Goal: Task Accomplishment & Management: Manage account settings

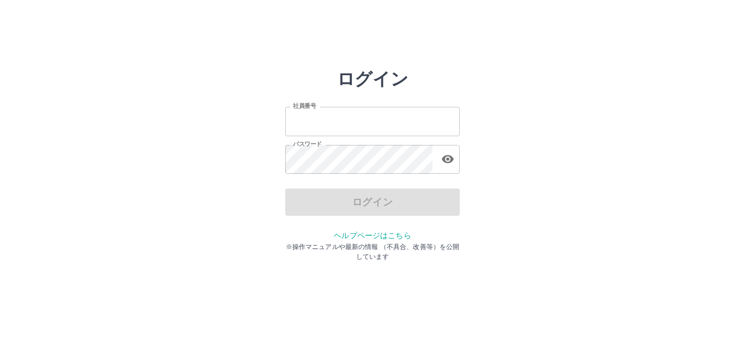
type input "*******"
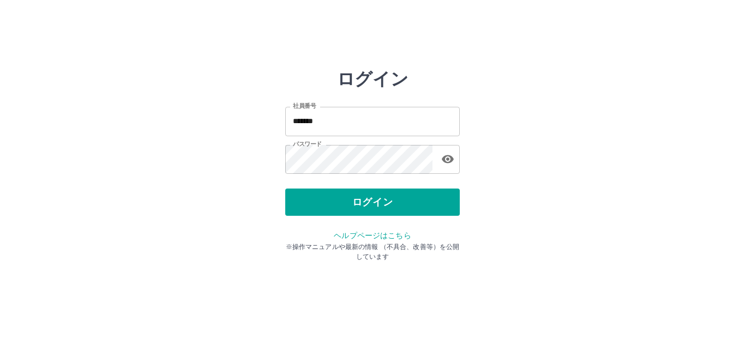
click at [372, 207] on div "ログイン" at bounding box center [372, 202] width 174 height 27
click at [372, 207] on button "ログイン" at bounding box center [372, 202] width 174 height 27
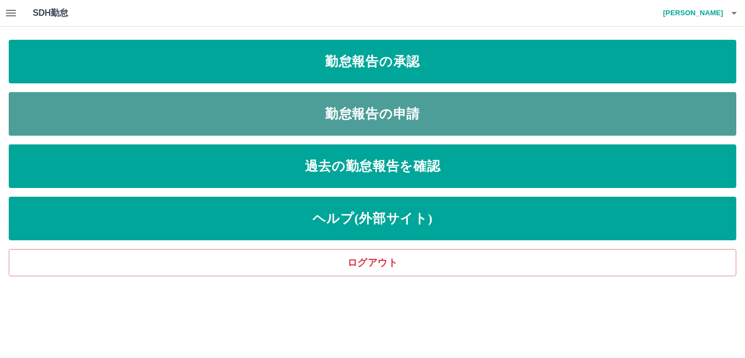
click at [374, 114] on link "勤怠報告の申請" at bounding box center [372, 114] width 727 height 44
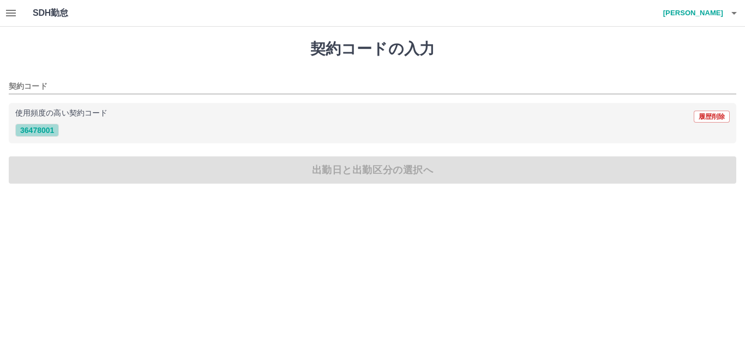
click at [37, 131] on button "36478001" at bounding box center [37, 130] width 44 height 13
type input "********"
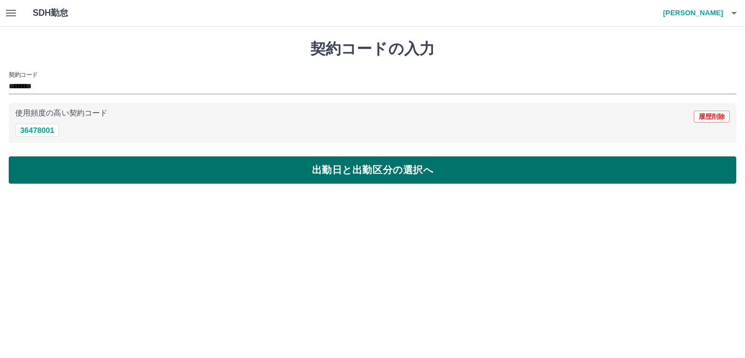
click at [281, 168] on button "出勤日と出勤区分の選択へ" at bounding box center [372, 169] width 727 height 27
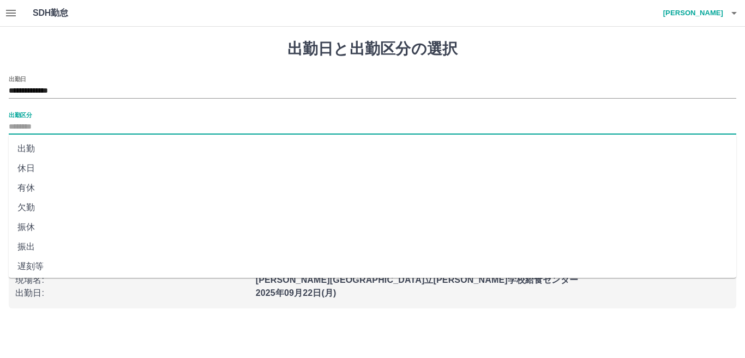
click at [46, 128] on input "出勤区分" at bounding box center [372, 127] width 727 height 14
click at [37, 150] on li "出勤" at bounding box center [372, 149] width 727 height 20
type input "**"
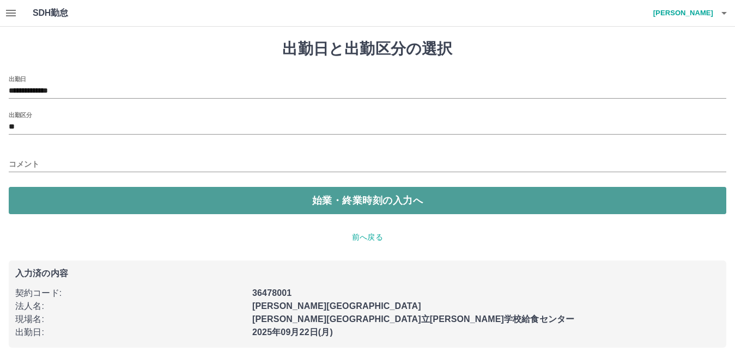
click at [199, 201] on button "始業・終業時刻の入力へ" at bounding box center [368, 200] width 718 height 27
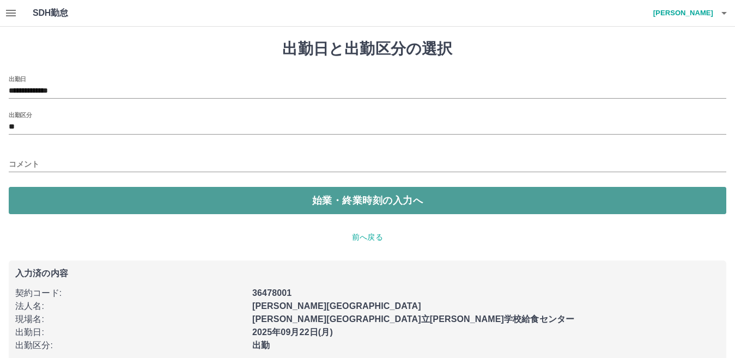
click at [199, 201] on button "始業・終業時刻の入力へ" at bounding box center [368, 200] width 718 height 27
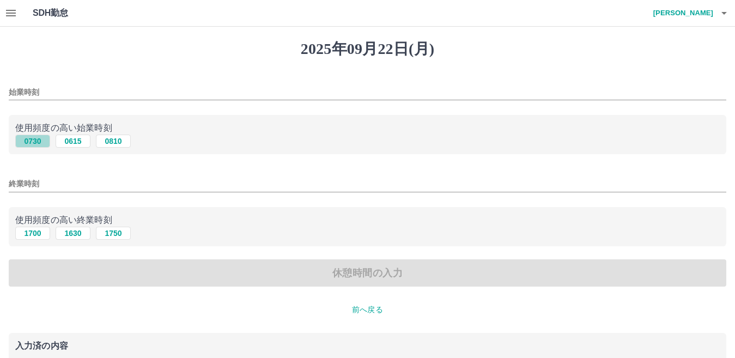
click at [33, 141] on button "0730" at bounding box center [32, 141] width 35 height 13
type input "****"
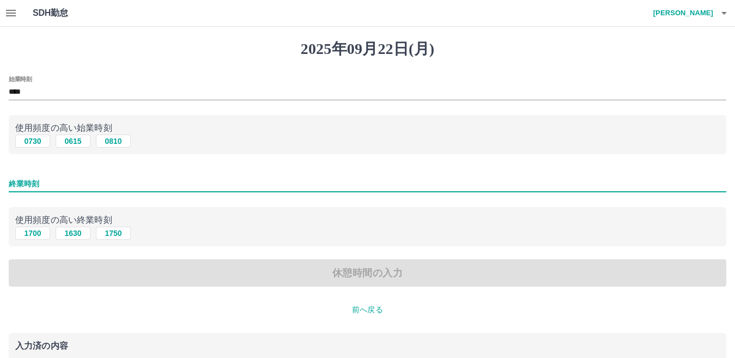
click at [42, 186] on input "終業時刻" at bounding box center [368, 184] width 718 height 16
type input "****"
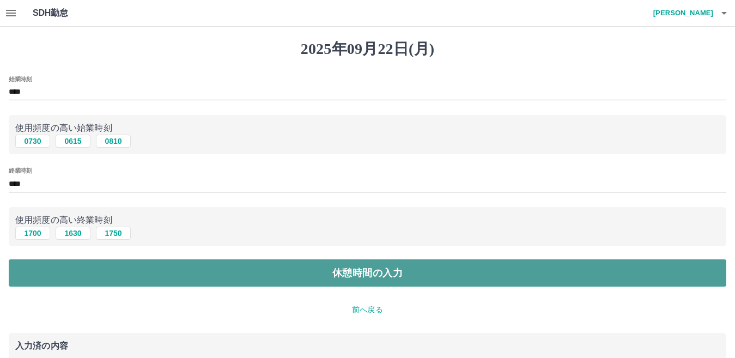
click at [303, 280] on button "休憩時間の入力" at bounding box center [368, 273] width 718 height 27
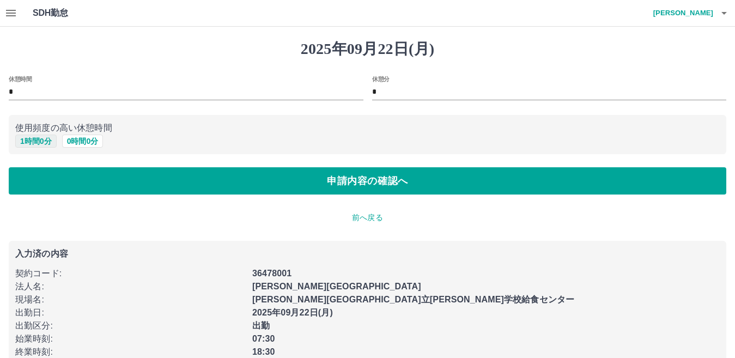
click at [43, 143] on button "1 時間 0 分" at bounding box center [35, 141] width 41 height 13
type input "*"
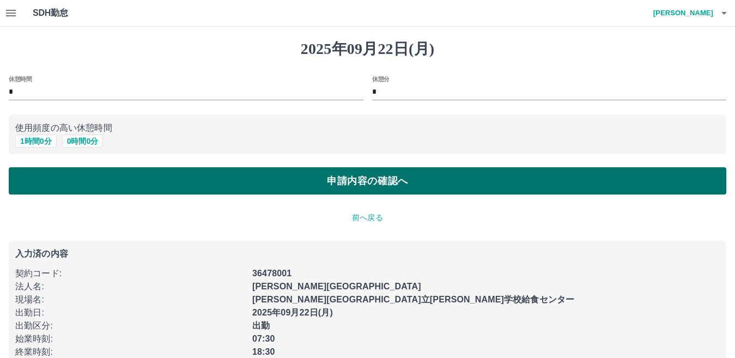
click at [310, 182] on button "申請内容の確認へ" at bounding box center [368, 180] width 718 height 27
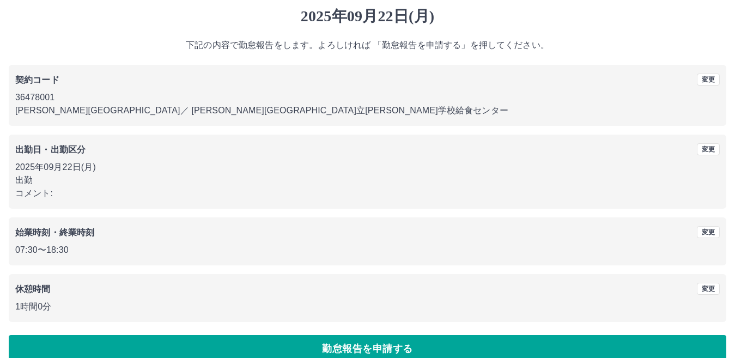
scroll to position [50, 0]
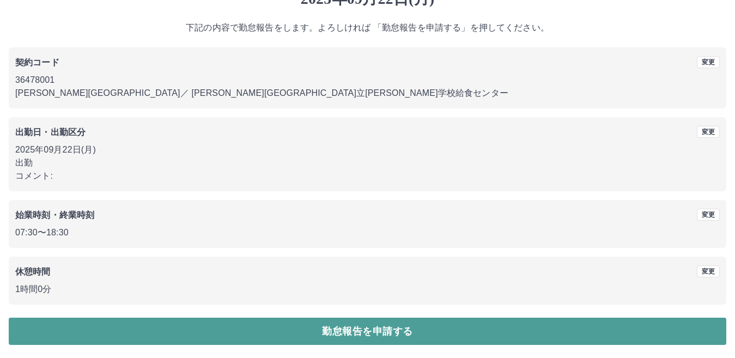
click at [341, 335] on button "勤怠報告を申請する" at bounding box center [368, 331] width 718 height 27
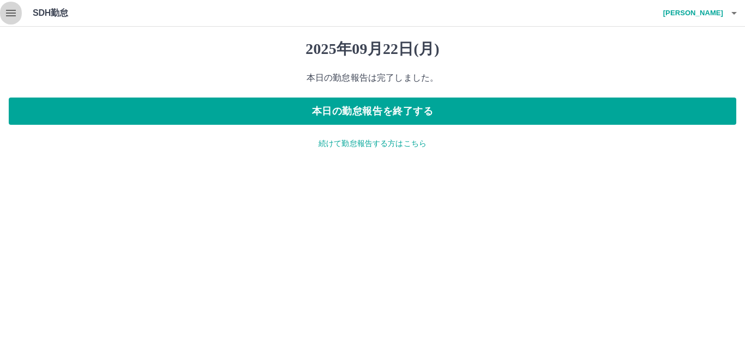
click at [8, 17] on icon "button" at bounding box center [10, 13] width 13 height 13
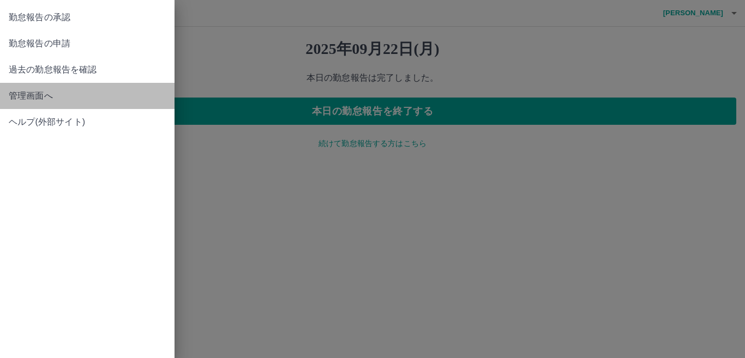
click at [36, 94] on span "管理画面へ" at bounding box center [87, 95] width 157 height 13
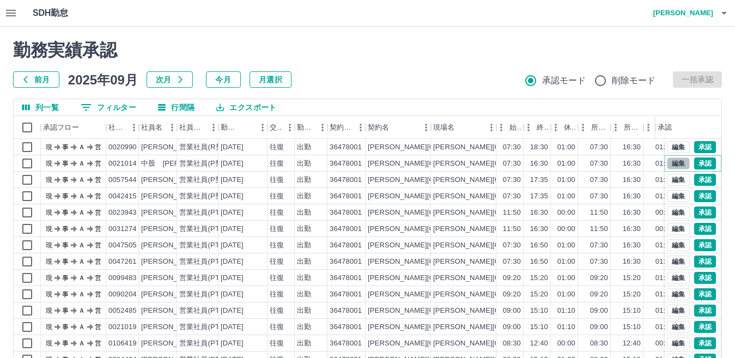
click at [672, 163] on button "編集" at bounding box center [678, 164] width 23 height 12
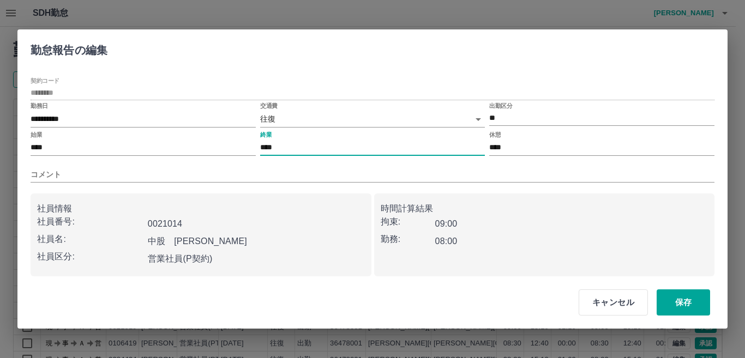
click at [282, 144] on input "****" at bounding box center [372, 148] width 225 height 16
type input "****"
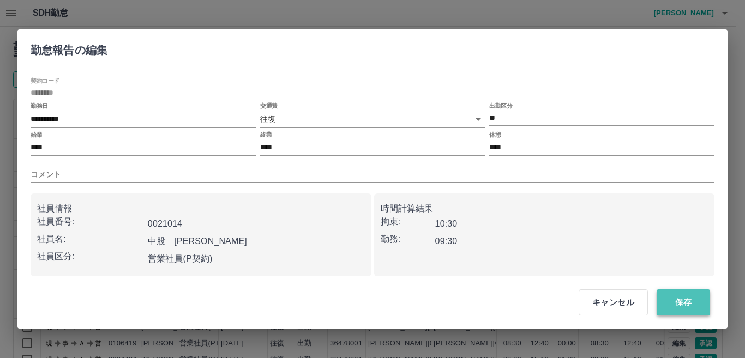
click at [689, 305] on button "保存" at bounding box center [682, 302] width 53 height 26
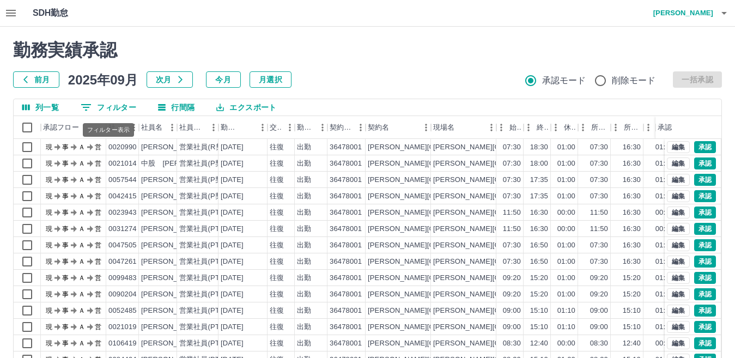
click at [122, 111] on button "0 フィルター" at bounding box center [108, 107] width 73 height 16
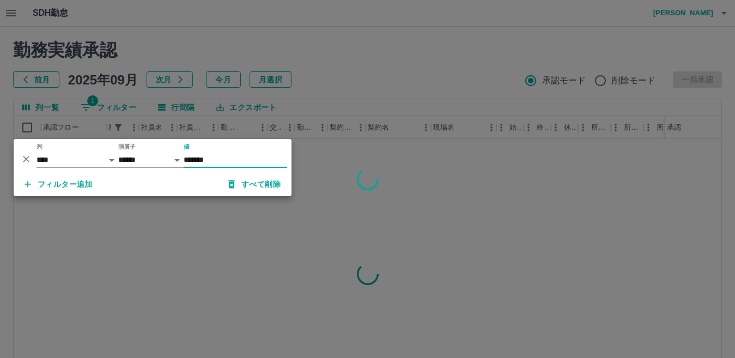
type input "*******"
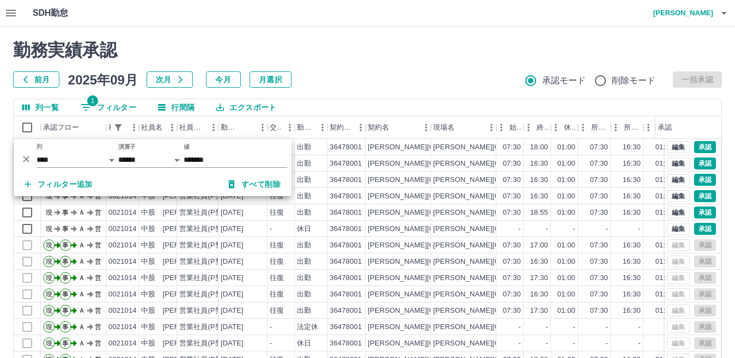
click at [355, 58] on h2 "勤務実績承認" at bounding box center [367, 50] width 709 height 21
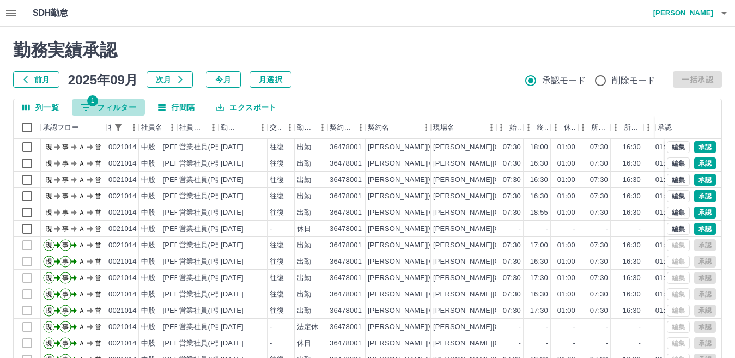
click at [118, 108] on button "1 フィルター" at bounding box center [108, 107] width 73 height 16
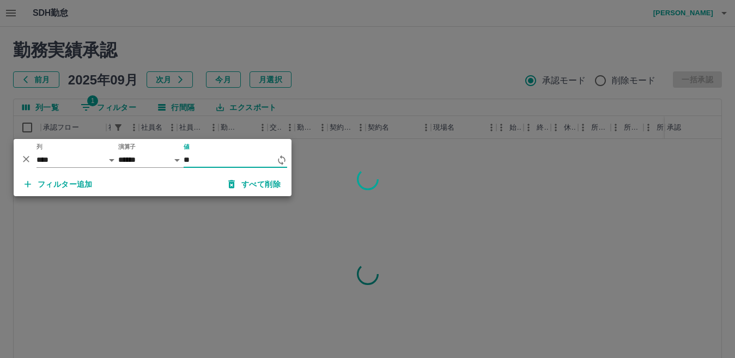
type input "*"
click at [355, 67] on div at bounding box center [367, 179] width 735 height 358
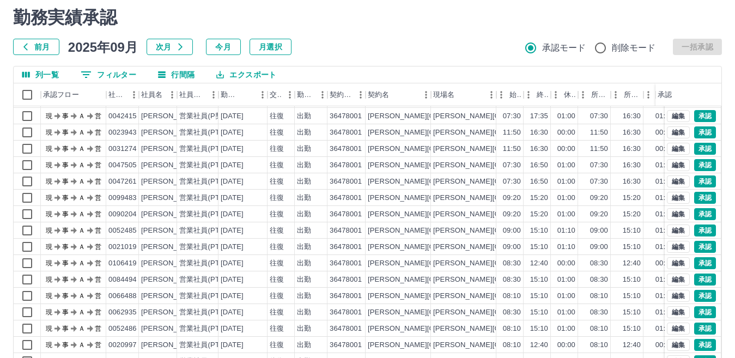
scroll to position [102, 0]
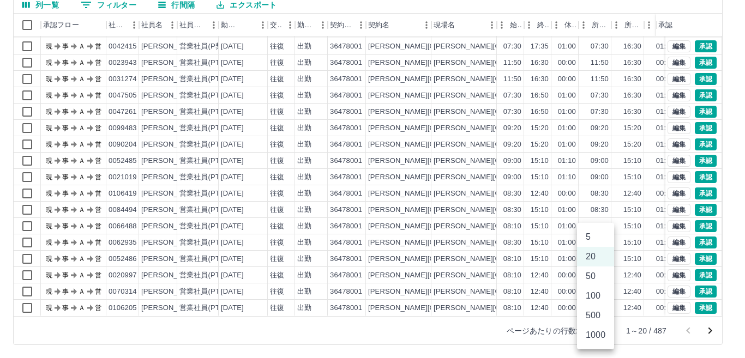
click at [604, 329] on body "SDH勤怠 [PERSON_NAME] 勤務実績承認 前月 [DATE] 次月 今月 月選択 承認モード 削除モード 一括承認 列一覧 0 フィルター 行間隔…" at bounding box center [372, 128] width 745 height 461
click at [594, 316] on li "500" at bounding box center [595, 316] width 37 height 20
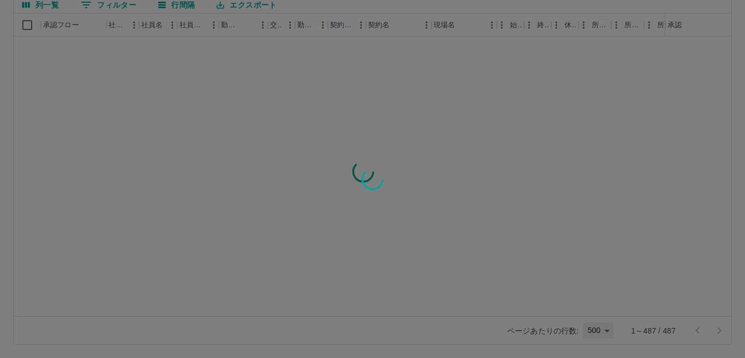
type input "***"
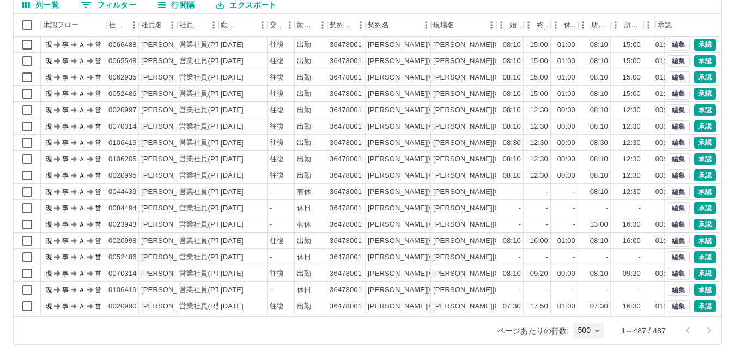
scroll to position [1036, 0]
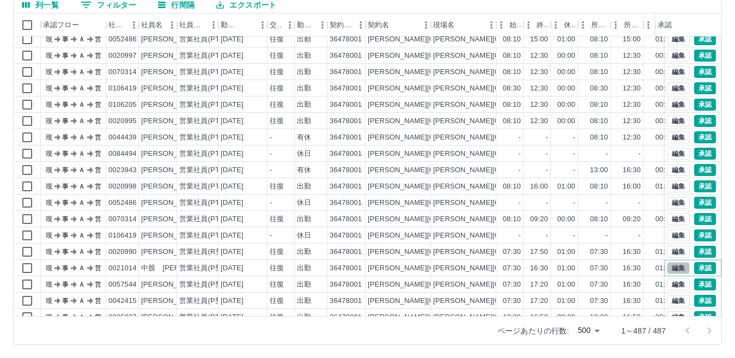
click at [667, 270] on button "編集" at bounding box center [678, 268] width 23 height 12
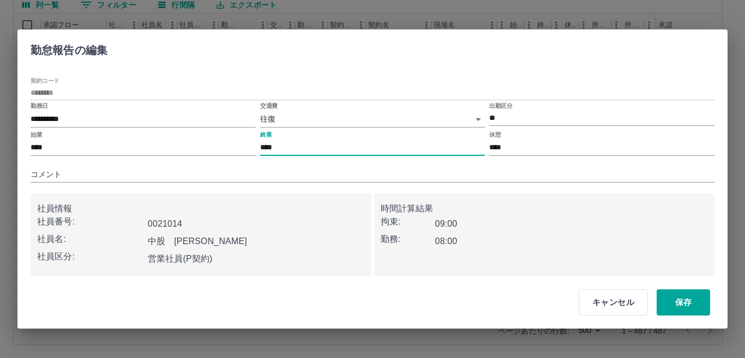
click at [280, 150] on input "****" at bounding box center [372, 148] width 225 height 16
type input "****"
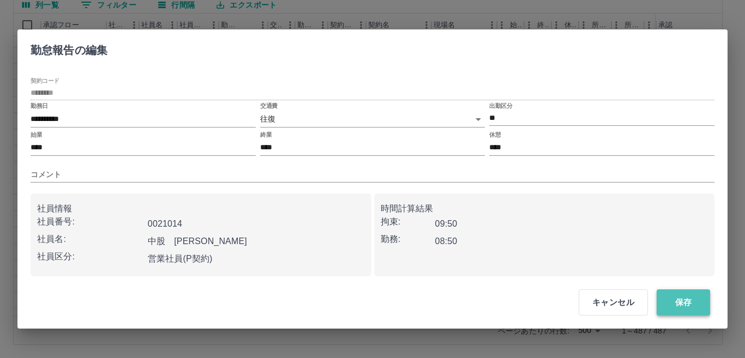
click at [678, 304] on button "保存" at bounding box center [682, 302] width 53 height 26
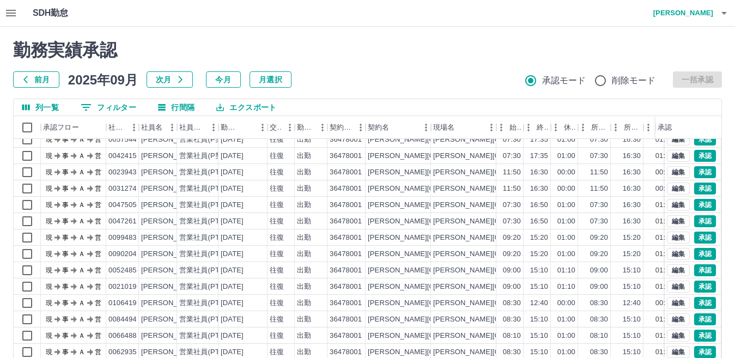
scroll to position [55, 0]
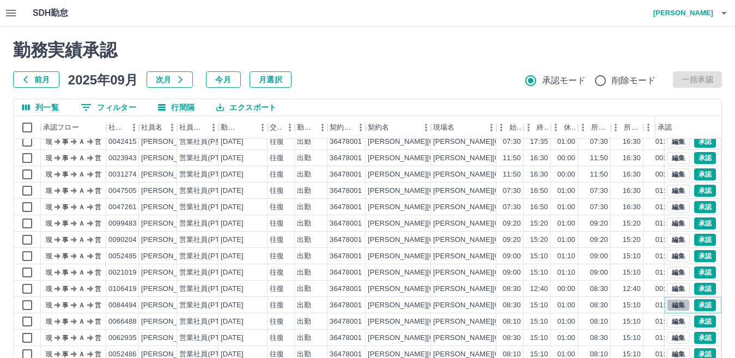
click at [671, 305] on button "編集" at bounding box center [678, 305] width 23 height 12
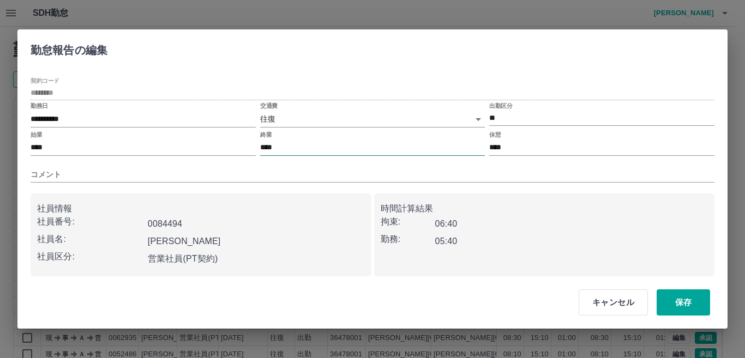
click at [280, 150] on input "****" at bounding box center [372, 148] width 225 height 16
type input "****"
click at [680, 292] on button "保存" at bounding box center [682, 302] width 53 height 26
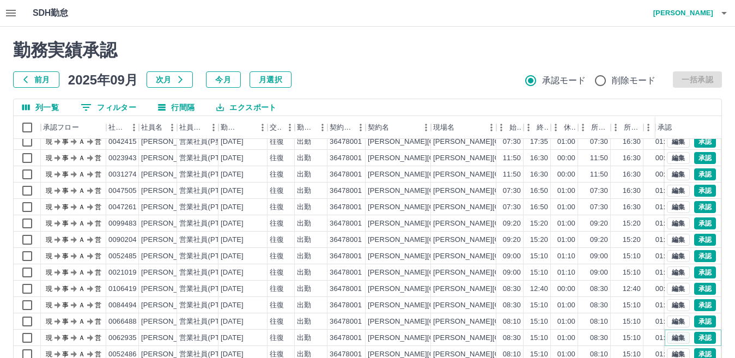
click at [676, 334] on button "編集" at bounding box center [678, 338] width 23 height 12
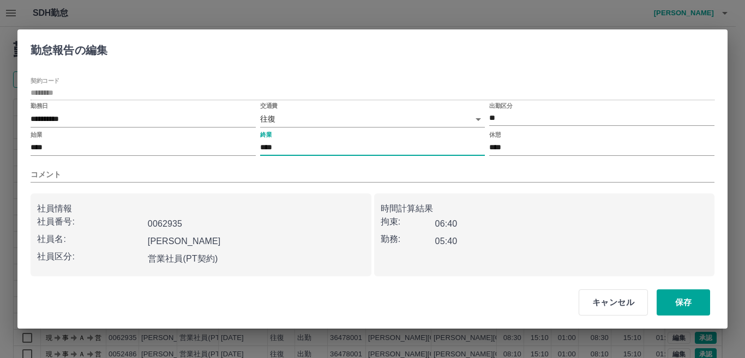
drag, startPoint x: 282, startPoint y: 146, endPoint x: 282, endPoint y: 151, distance: 5.5
click at [282, 151] on input "****" at bounding box center [372, 148] width 225 height 16
type input "****"
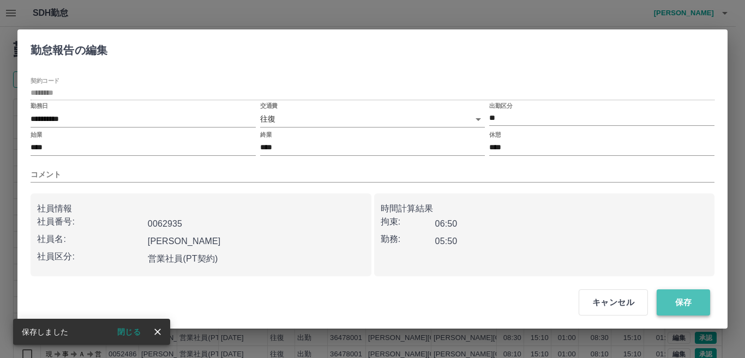
click at [683, 301] on button "保存" at bounding box center [682, 302] width 53 height 26
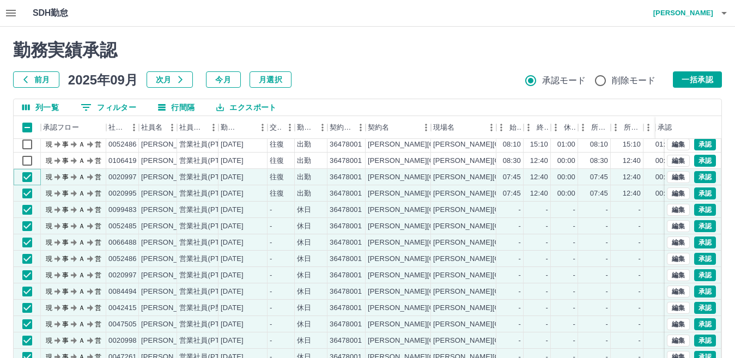
scroll to position [1968, 0]
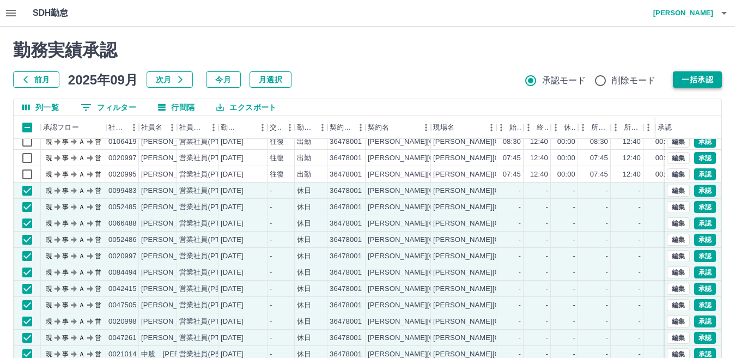
click at [692, 78] on button "一括承認" at bounding box center [697, 79] width 49 height 16
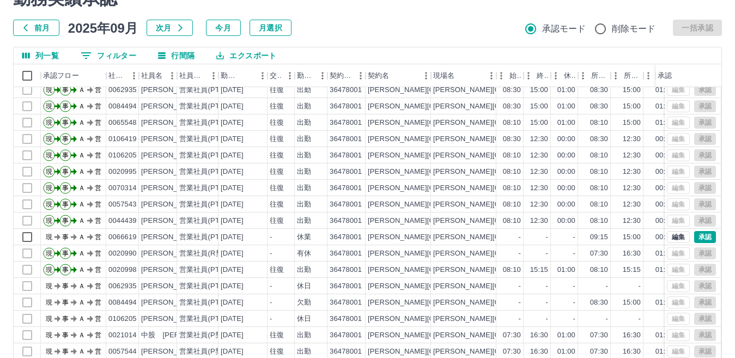
scroll to position [102, 0]
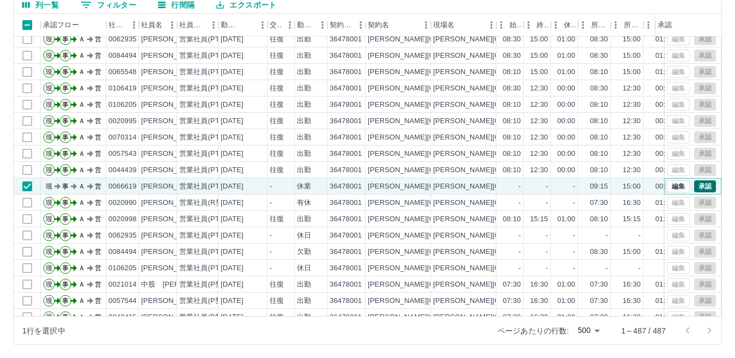
click at [696, 185] on button "承認" at bounding box center [706, 186] width 22 height 12
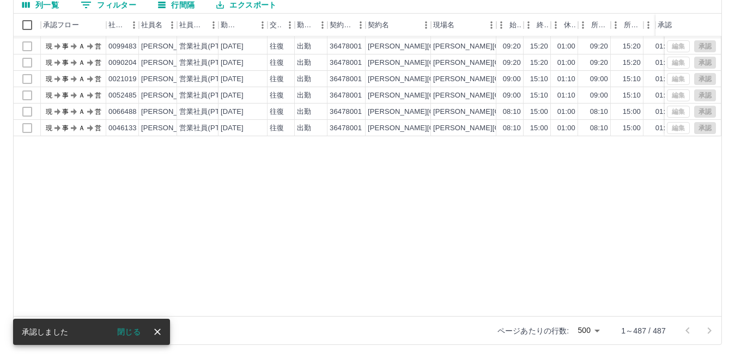
scroll to position [7204, 0]
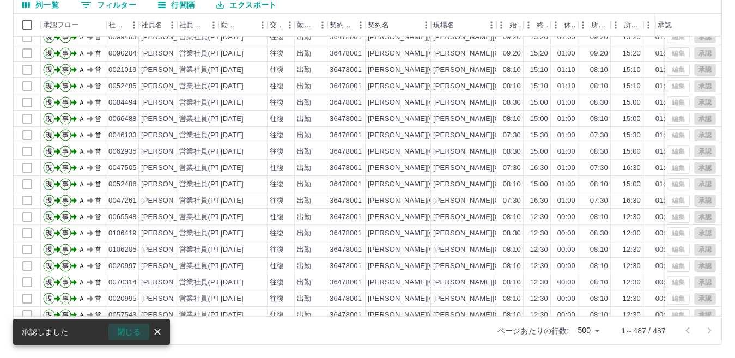
click at [149, 330] on button "閉じる" at bounding box center [128, 332] width 41 height 16
click at [155, 330] on div "ページあたりの行数: 500 *** 1～487 / 487" at bounding box center [368, 330] width 708 height 28
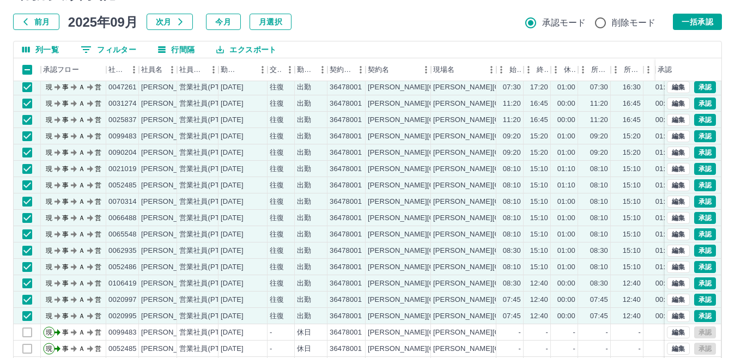
scroll to position [0, 0]
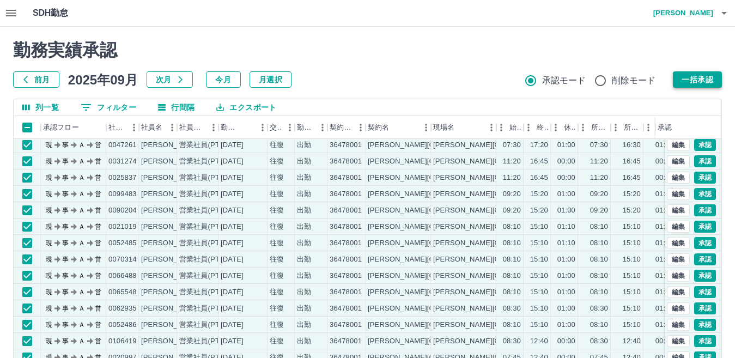
click at [680, 81] on button "一括承認" at bounding box center [697, 79] width 49 height 16
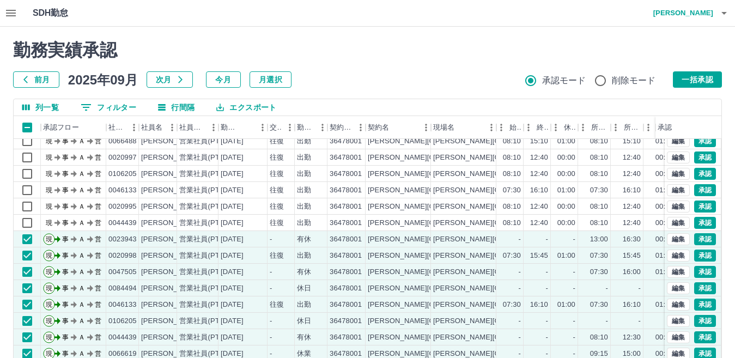
scroll to position [1496, 0]
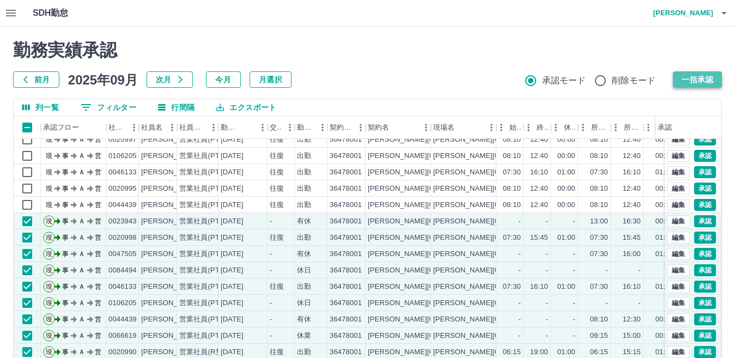
click at [693, 79] on button "一括承認" at bounding box center [697, 79] width 49 height 16
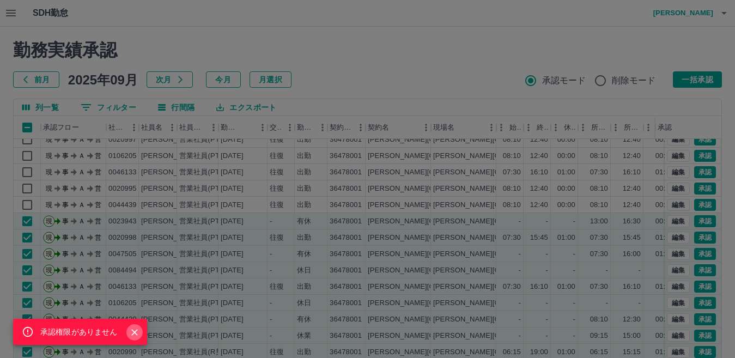
click at [135, 333] on icon "Close" at bounding box center [134, 332] width 11 height 11
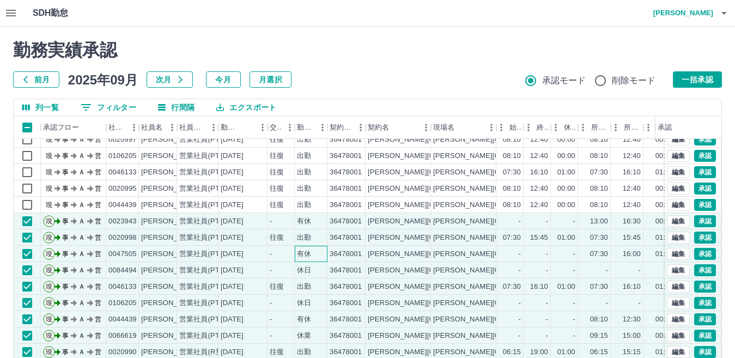
click at [305, 262] on div "有休" at bounding box center [311, 254] width 33 height 16
click at [178, 263] on div "営業社員(PT契約)" at bounding box center [197, 270] width 41 height 16
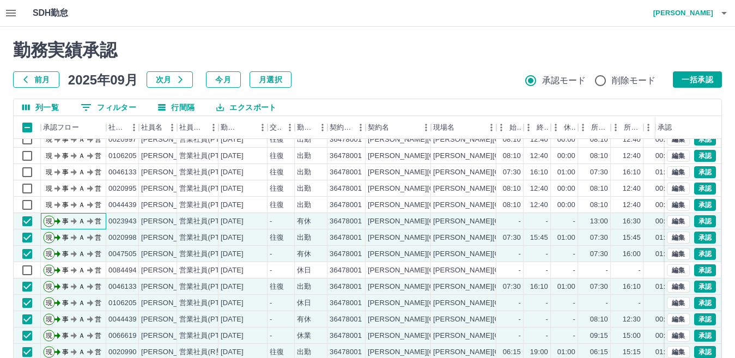
drag, startPoint x: 84, startPoint y: 221, endPoint x: 57, endPoint y: 230, distance: 28.6
click at [75, 227] on icon "現 事 Ａ 営" at bounding box center [75, 219] width 65 height 19
click at [156, 222] on div "[PERSON_NAME]" at bounding box center [170, 221] width 59 height 10
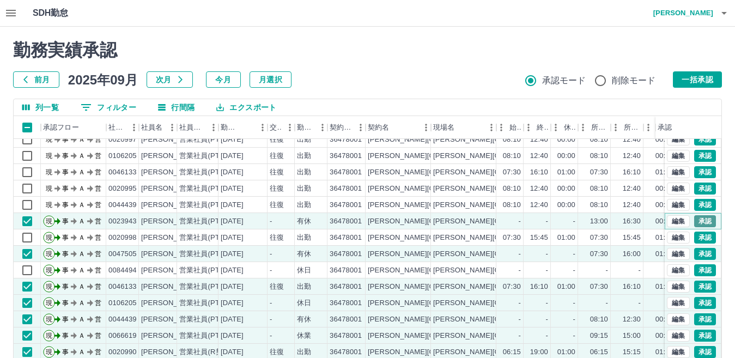
click at [695, 222] on button "承認" at bounding box center [706, 221] width 22 height 12
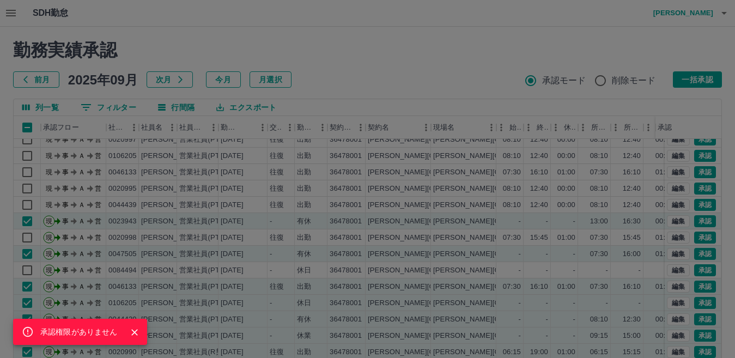
click at [132, 331] on icon "Close" at bounding box center [134, 332] width 11 height 11
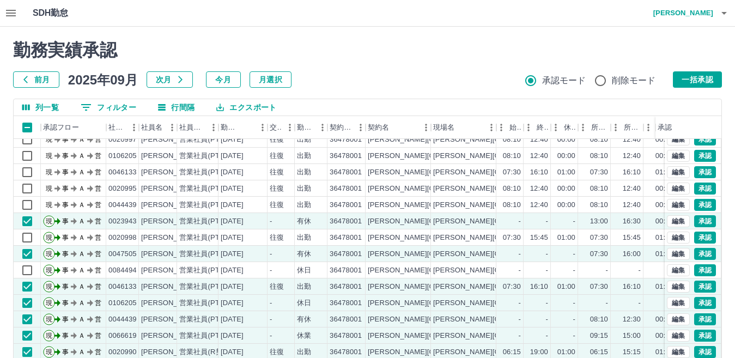
click at [722, 10] on icon "button" at bounding box center [724, 13] width 13 height 13
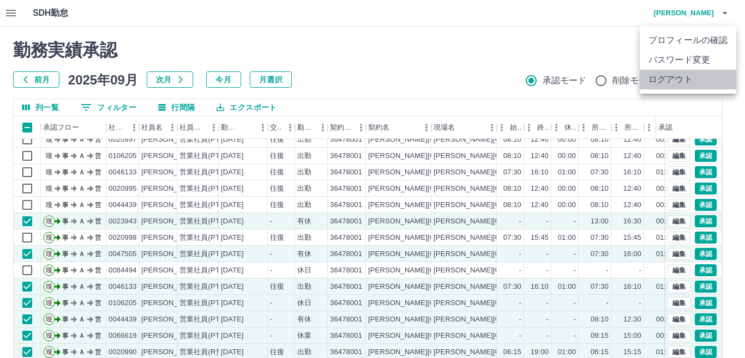
click at [683, 80] on li "ログアウト" at bounding box center [688, 80] width 96 height 20
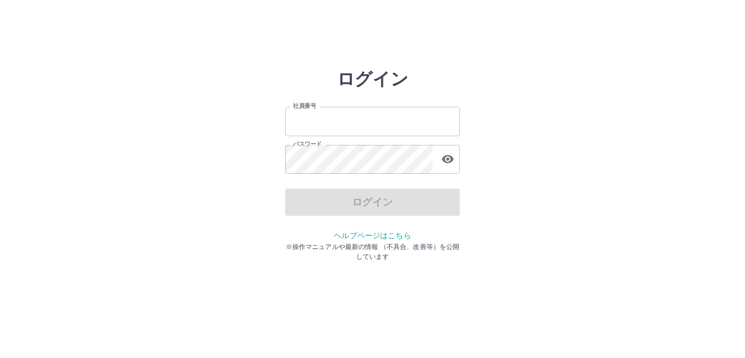
type input "*******"
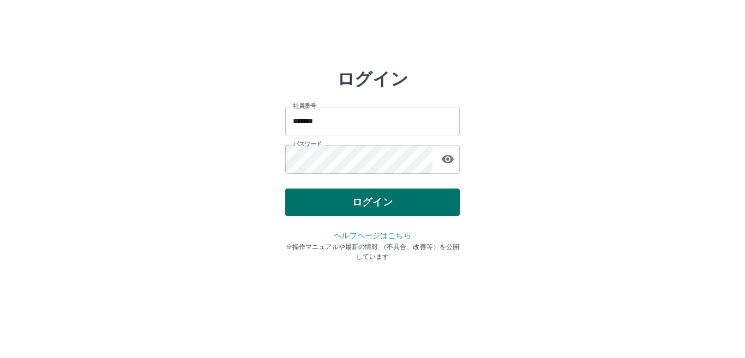
click at [387, 214] on div "ログイン" at bounding box center [372, 202] width 174 height 27
click at [387, 209] on button "ログイン" at bounding box center [372, 202] width 174 height 27
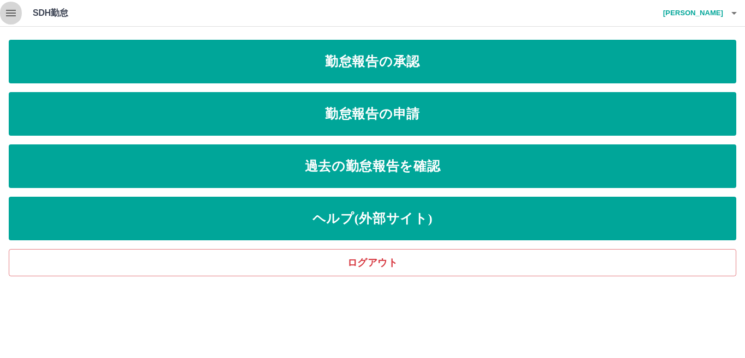
click at [11, 18] on icon "button" at bounding box center [10, 13] width 13 height 13
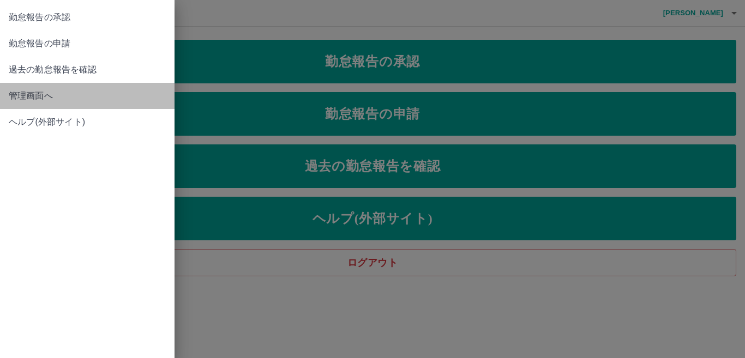
click at [37, 93] on span "管理画面へ" at bounding box center [87, 95] width 157 height 13
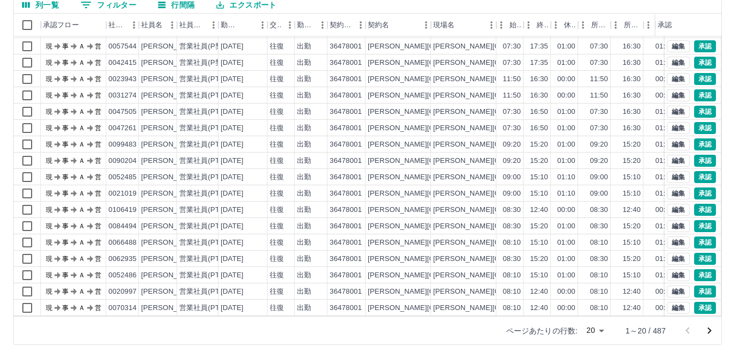
scroll to position [57, 0]
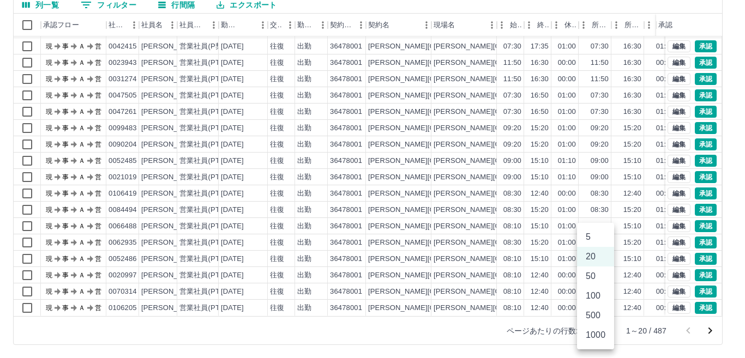
click at [604, 327] on body "SDH勤怠 [PERSON_NAME] 勤務実績承認 前月 [DATE] 次月 今月 月選択 承認モード 削除モード 一括承認 列一覧 0 フィルター 行間隔…" at bounding box center [372, 128] width 745 height 461
click at [598, 316] on li "500" at bounding box center [595, 316] width 37 height 20
type input "***"
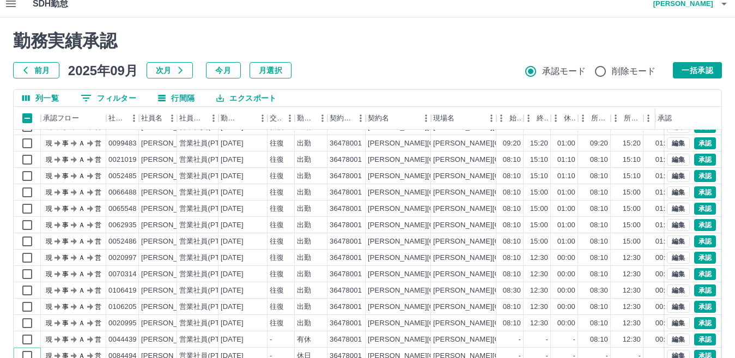
scroll to position [0, 0]
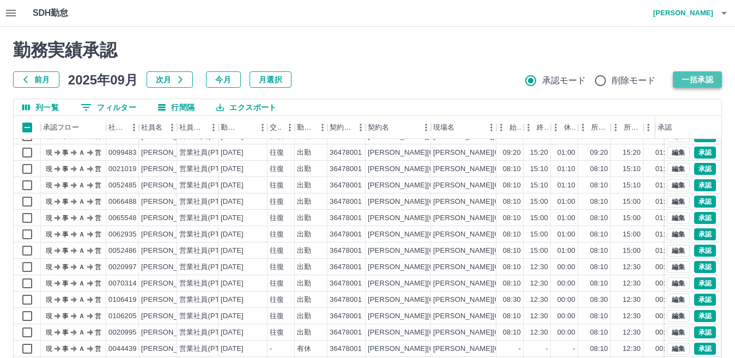
click at [690, 77] on button "一括承認" at bounding box center [697, 79] width 49 height 16
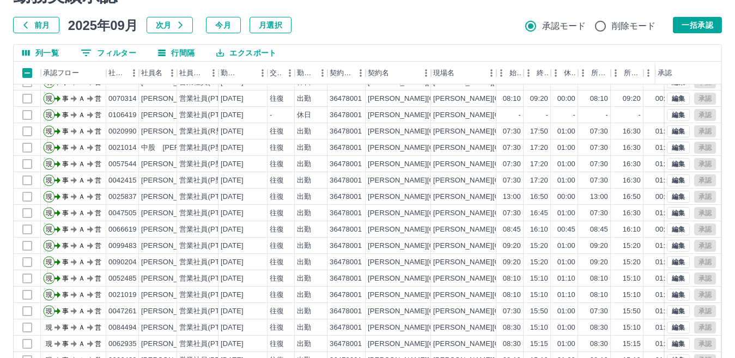
scroll to position [1216, 0]
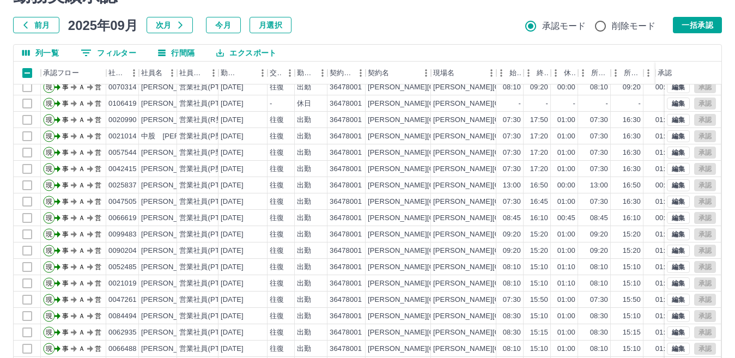
click at [721, 355] on div "勤務実績承認 前月 [DATE] 次月 今月 月選択 承認モード 削除モード 一括承認 列一覧 0 フィルター 行間隔 エクスポート 承認フロー 社員番号 社…" at bounding box center [367, 189] width 735 height 434
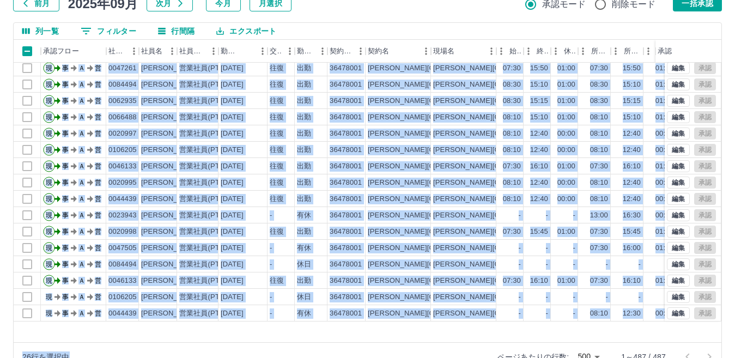
click at [109, 331] on div "列一覧 0 フィルター 行間隔 エクスポート 承認フロー 社員番号 社員名 社員区分 勤務日 交通費 勤務区分 契約コード 契約名 現場名 始業 終業 休憩 …" at bounding box center [367, 196] width 709 height 349
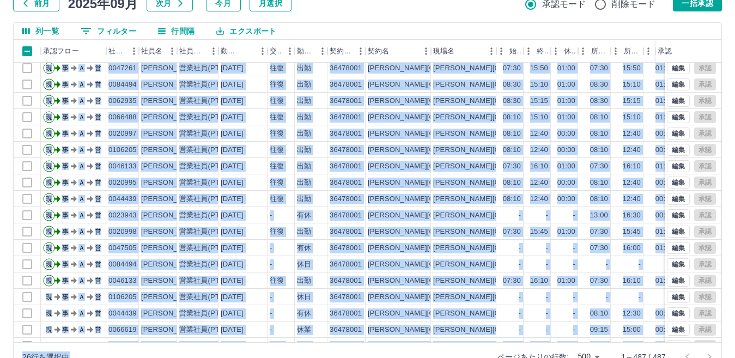
scroll to position [1453, 0]
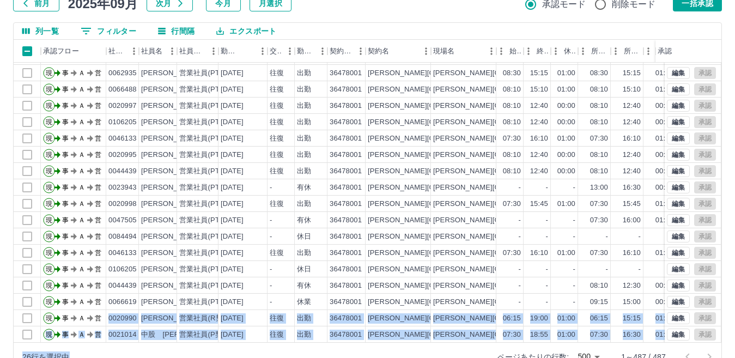
click at [105, 352] on div "26行を選択中 ページあたりの行数: 500 *** 1～487 / 487" at bounding box center [368, 356] width 708 height 28
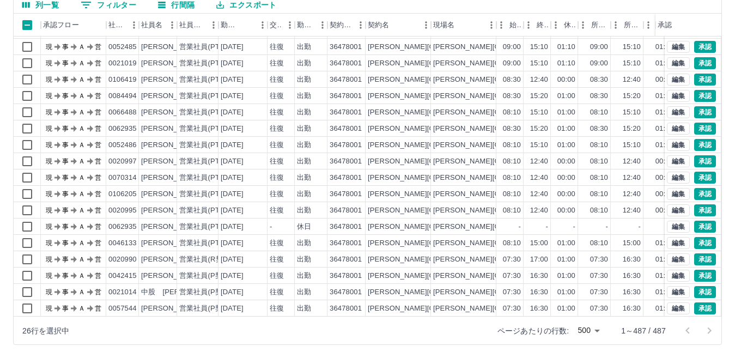
scroll to position [0, 0]
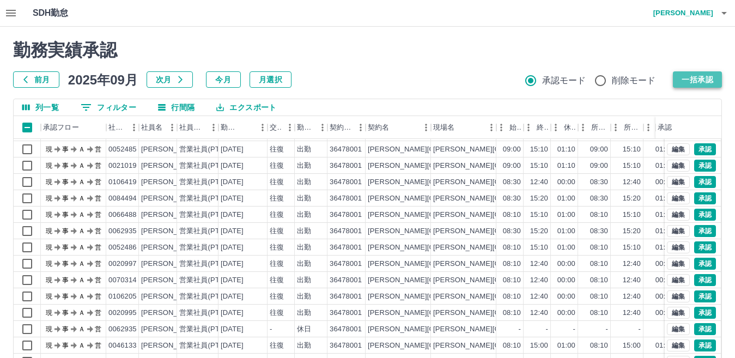
click at [693, 77] on button "一括承認" at bounding box center [697, 79] width 49 height 16
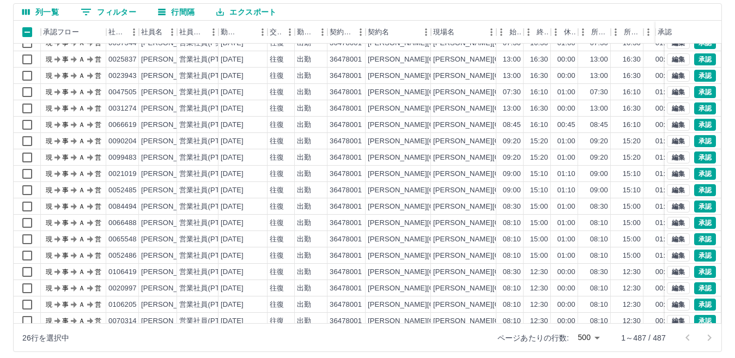
scroll to position [102, 0]
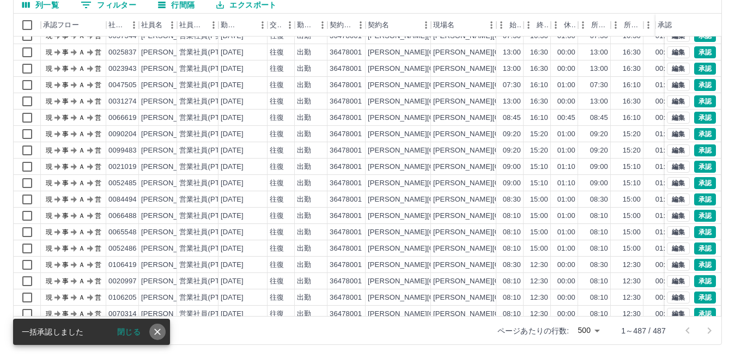
click at [156, 336] on icon "close" at bounding box center [157, 332] width 11 height 11
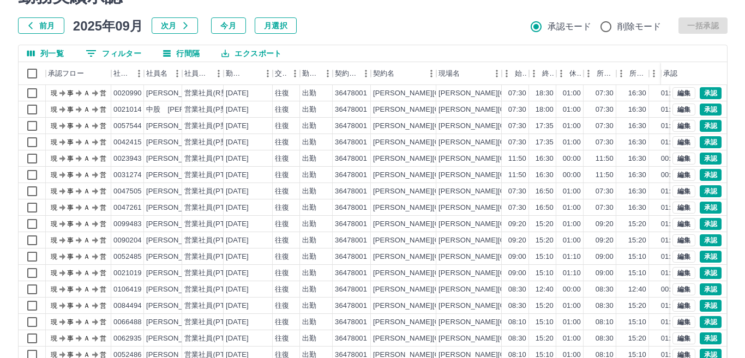
scroll to position [0, 0]
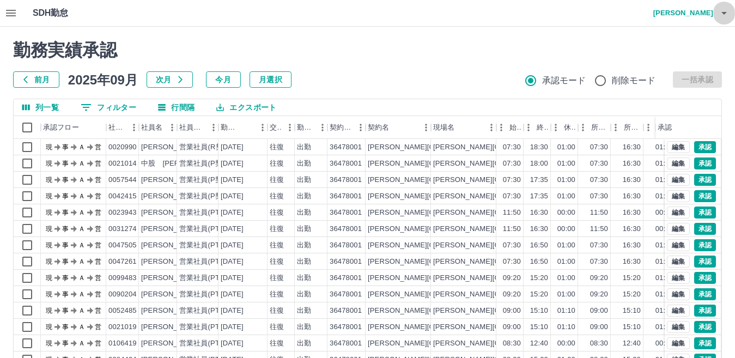
click at [726, 15] on icon "button" at bounding box center [724, 13] width 13 height 13
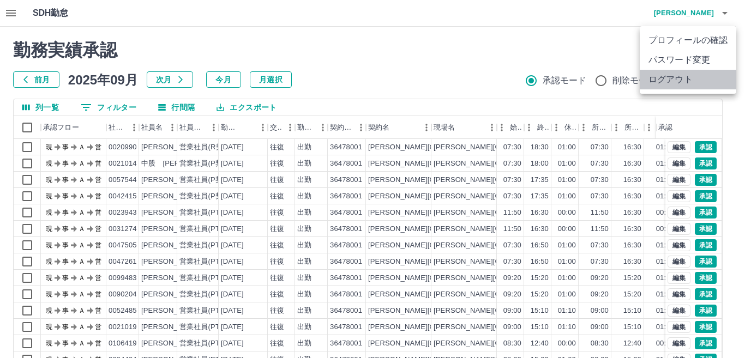
click at [661, 77] on li "ログアウト" at bounding box center [688, 80] width 96 height 20
